Goal: Obtain resource: Obtain resource

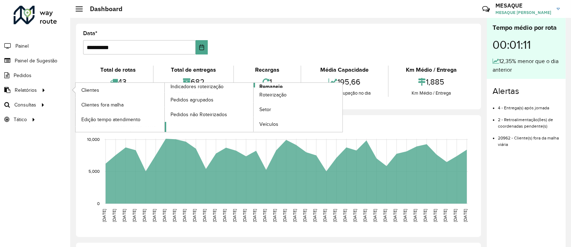
click at [187, 125] on link "Romaneio" at bounding box center [254, 107] width 178 height 49
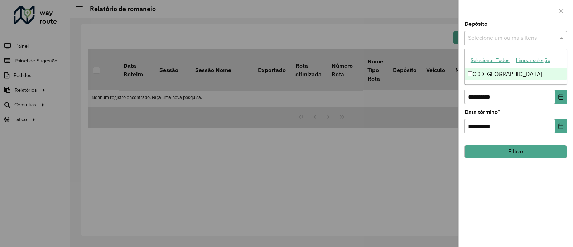
click at [512, 40] on input "text" at bounding box center [513, 38] width 92 height 9
click at [497, 75] on div "CDD [GEOGRAPHIC_DATA]" at bounding box center [516, 74] width 102 height 12
click at [509, 86] on div "**********" at bounding box center [516, 92] width 102 height 24
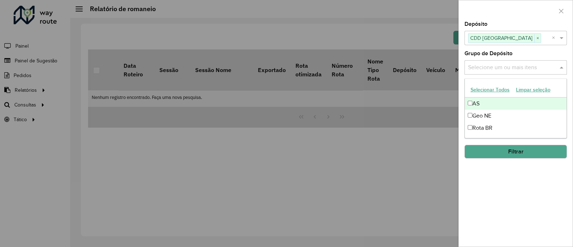
click at [498, 71] on input "text" at bounding box center [513, 67] width 92 height 9
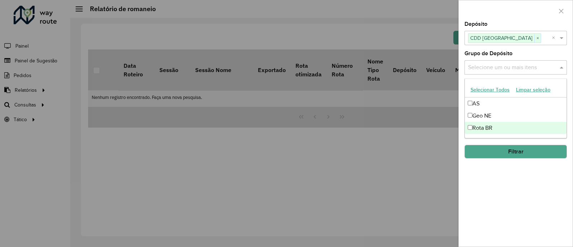
click at [483, 127] on div "Rota BR" at bounding box center [516, 128] width 102 height 12
click at [506, 157] on button "Filtrar" at bounding box center [516, 152] width 102 height 14
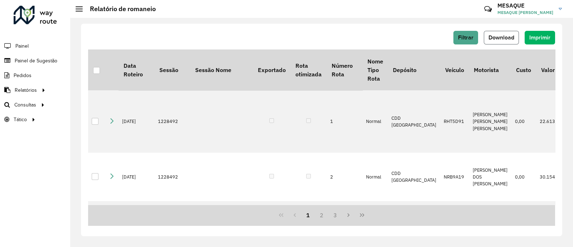
click at [503, 39] on span "Download" at bounding box center [502, 37] width 26 height 6
